Goal: Task Accomplishment & Management: Use online tool/utility

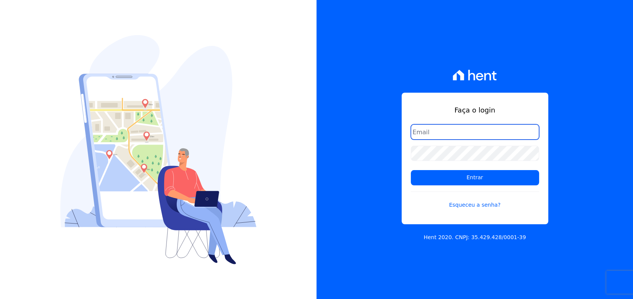
click at [457, 133] on input "email" at bounding box center [475, 131] width 128 height 15
type input "rafael.souza@quattroconstrutora.com.br"
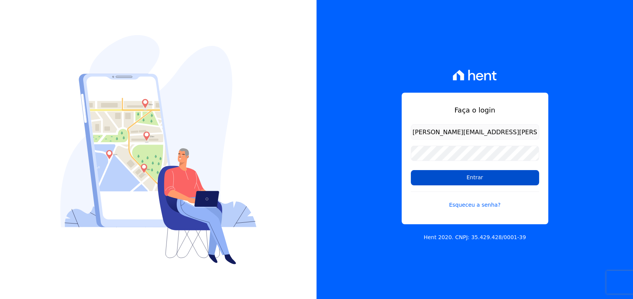
click at [483, 180] on input "Entrar" at bounding box center [475, 177] width 128 height 15
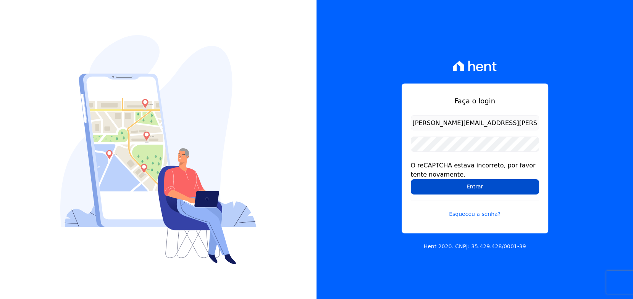
click at [471, 180] on input "Entrar" at bounding box center [475, 186] width 128 height 15
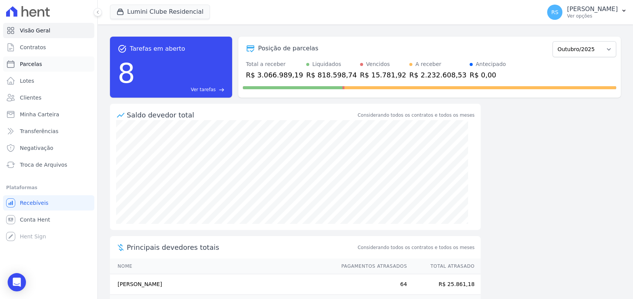
click at [35, 66] on span "Parcelas" at bounding box center [31, 64] width 22 height 8
click at [149, 5] on button "Lumini Clube Residencial" at bounding box center [160, 12] width 100 height 15
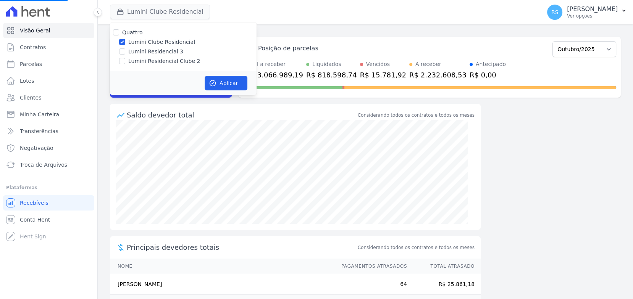
select select
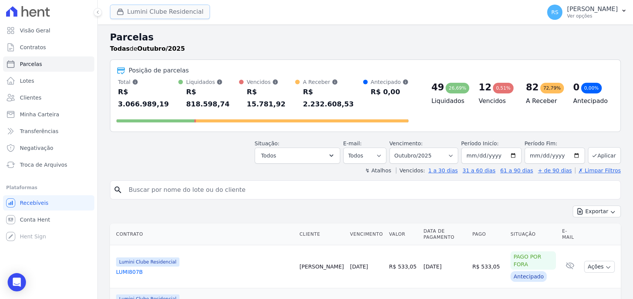
click at [151, 13] on button "Lumini Clube Residencial" at bounding box center [160, 12] width 100 height 15
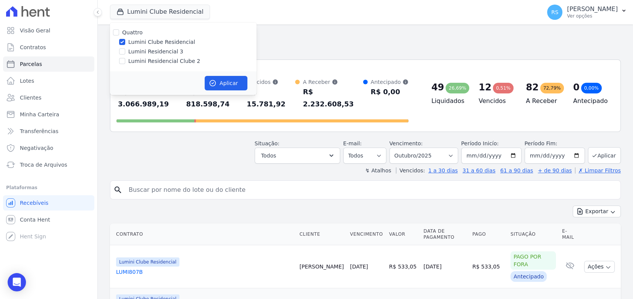
click at [160, 61] on label "Lumini Residencial Clube 2" at bounding box center [164, 61] width 72 height 8
click at [125, 61] on input "Lumini Residencial Clube 2" at bounding box center [122, 61] width 6 height 6
checkbox input "true"
click at [156, 41] on label "Lumini Clube Residencial" at bounding box center [161, 42] width 67 height 8
click at [125, 41] on input "Lumini Clube Residencial" at bounding box center [122, 42] width 6 height 6
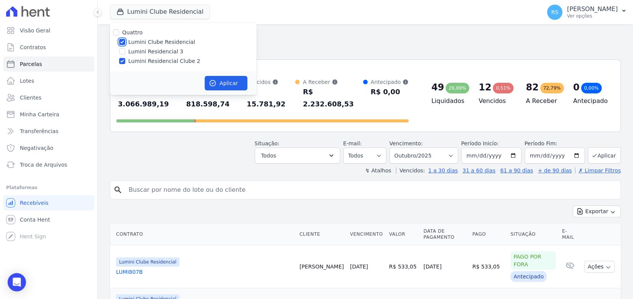
checkbox input "false"
click at [238, 84] on button "Aplicar" at bounding box center [226, 83] width 43 height 15
select select
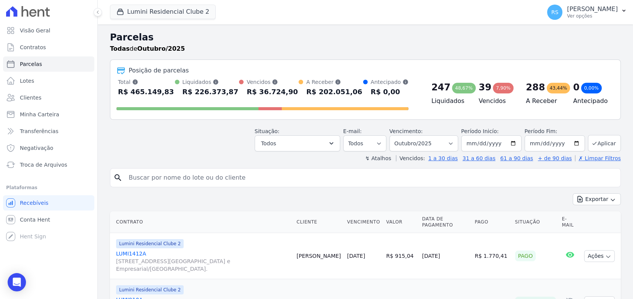
click at [215, 182] on input "search" at bounding box center [370, 177] width 493 height 15
paste input "s) ANA PAULA RODRIGUES"
click at [136, 178] on input "s) ANA PAULA RODRIGUES" at bounding box center [370, 177] width 493 height 15
click at [323, 168] on div "search ANA PAULA RODRIGUES" at bounding box center [365, 177] width 511 height 19
click at [319, 175] on input "ANA PAULA RODRIGUES" at bounding box center [370, 177] width 493 height 15
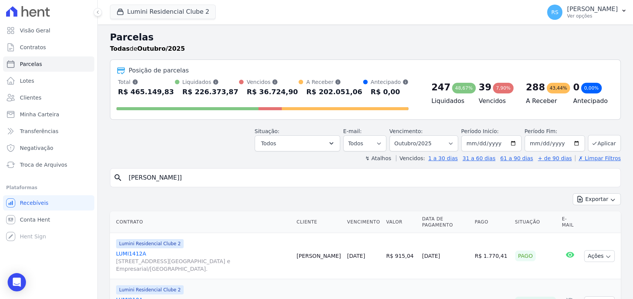
type input "ANA PAULA RODRIGUES"
select select
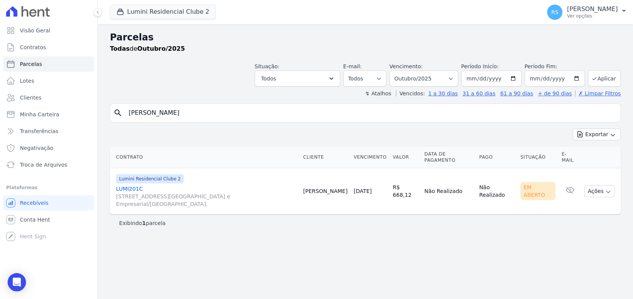
click at [133, 187] on link "LUMI201C Alameda Rio Negro, 503, Sala 207, Alphaville Centro Industrial e Empre…" at bounding box center [206, 196] width 181 height 23
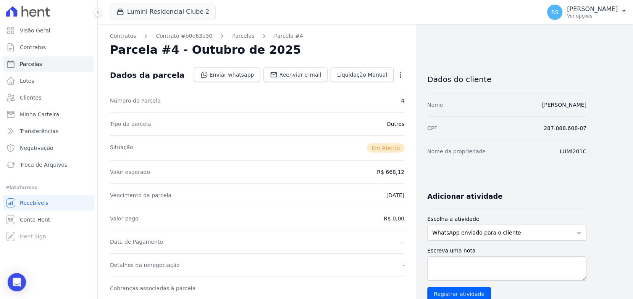
select select
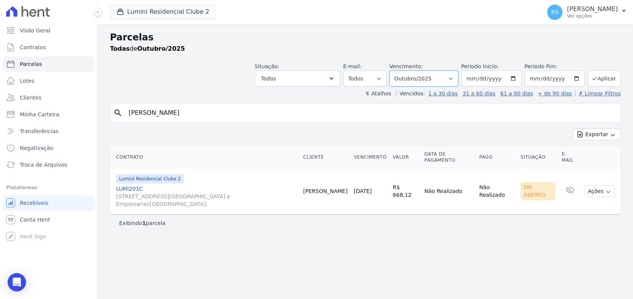
click at [457, 79] on select "Filtrar por período ──────── Todos os meses Março/2024 Abril/2024 Maio/2024 Jun…" at bounding box center [423, 79] width 69 height 16
select select "09/2025"
click at [401, 71] on select "Filtrar por período ──────── Todos os meses Março/2024 Abril/2024 Maio/2024 Jun…" at bounding box center [423, 79] width 69 height 16
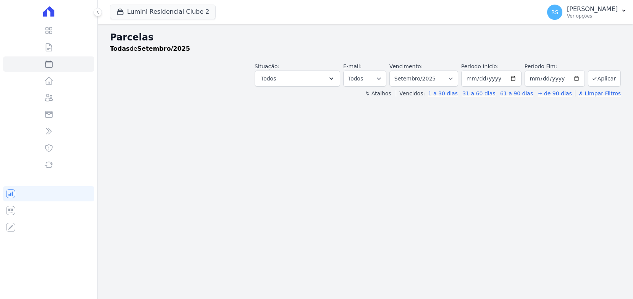
select select
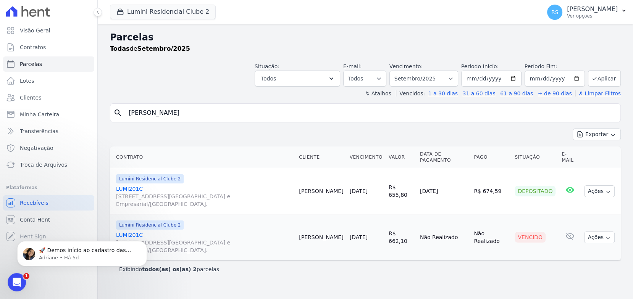
click at [133, 233] on body "🚀 Demos início ao cadastro das Contas Digitais Arke! Iniciamos a abertura para …" at bounding box center [82, 251] width 147 height 47
click at [130, 233] on div "🚀 Demos início ao cadastro das Contas Digitais Arke! Iniciamos a abertura para …" at bounding box center [82, 218] width 141 height 95
click at [134, 234] on div "🚀 Demos início ao cadastro das Contas Digitais Arke! Iniciamos a abertura para …" at bounding box center [82, 218] width 141 height 95
click at [231, 276] on div "Exibindo todos(as) os(as) 2 parcelas" at bounding box center [365, 269] width 511 height 17
click at [132, 234] on div "🚀 Demos início ao cadastro das Contas Digitais Arke! Iniciamos a abertura para …" at bounding box center [82, 218] width 141 height 95
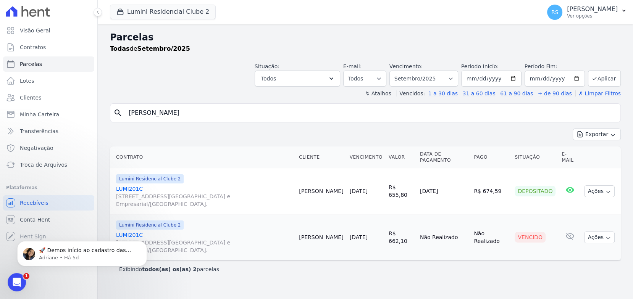
click at [132, 234] on div "🚀 Demos início ao cadastro das Contas Digitais Arke! Iniciamos a abertura para …" at bounding box center [82, 218] width 141 height 95
click at [594, 236] on button "Ações" at bounding box center [599, 238] width 31 height 12
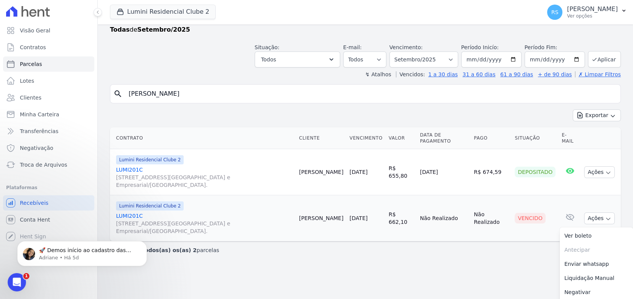
scroll to position [20, 0]
click at [135, 216] on link "LUMI201C Alameda Rio Negro, 503, Sala 207, Alphaville Centro Industrial e Empre…" at bounding box center [204, 223] width 177 height 23
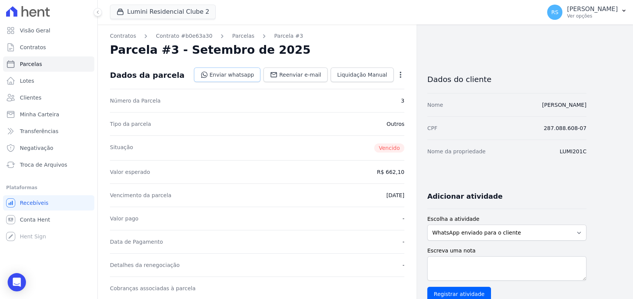
click at [232, 76] on link "Enviar whatsapp" at bounding box center [227, 75] width 67 height 15
